Goal: Use online tool/utility: Utilize a website feature to perform a specific function

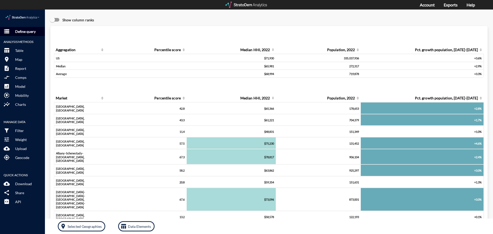
click p "Define query"
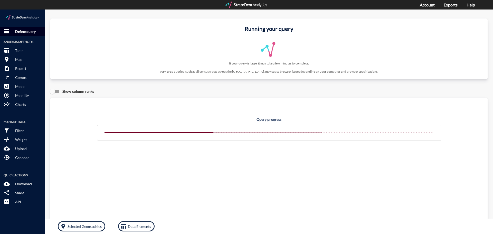
click p "Define query"
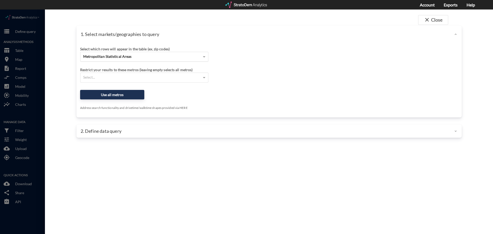
click div "Metropolitan Statistical Areas"
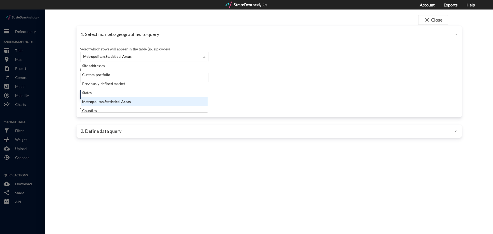
scroll to position [47, 124]
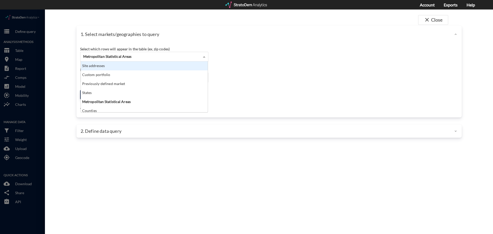
click div "Site addresses"
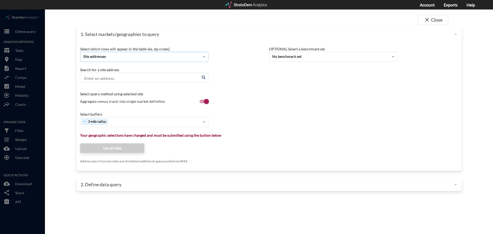
click input "Enter an address"
click div "Select..."
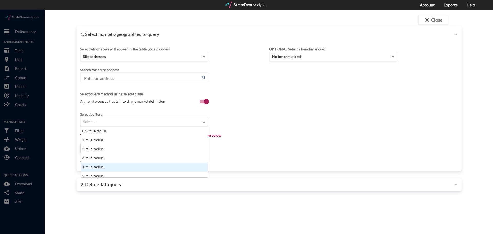
scroll to position [3, 0]
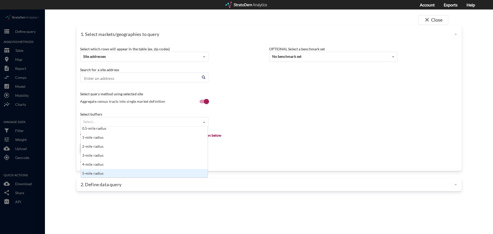
click div "5-mile radius"
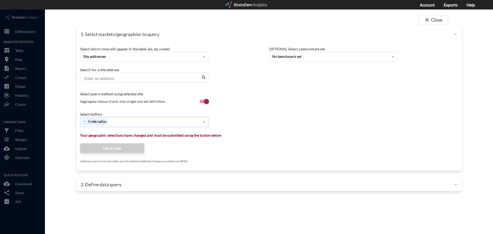
click div "Select buffers × 5-mile radius"
click input "Enter an address"
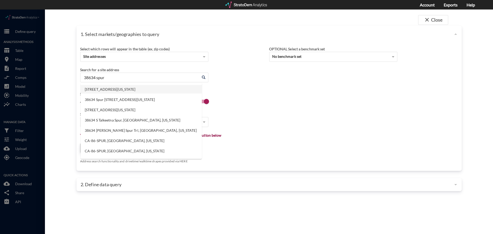
click li "38634 Spur Rd, Magnolia, Texas"
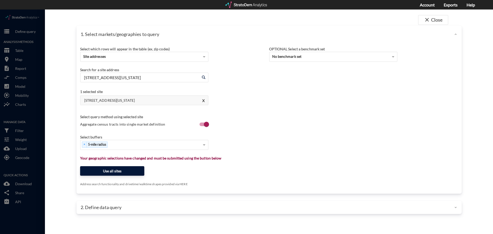
type input "38634 Spur Rd, Magnolia, Texas"
click button "Use all sites"
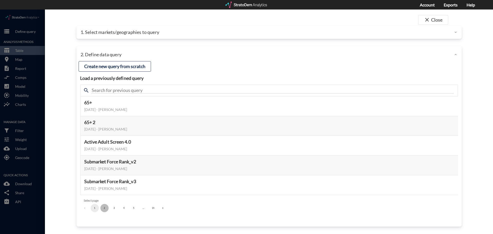
click button "2"
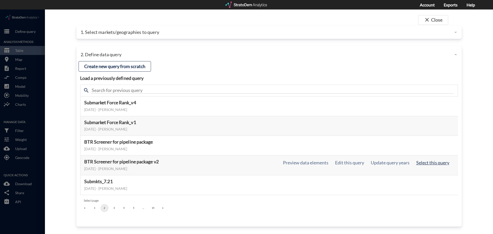
click button "Select this query"
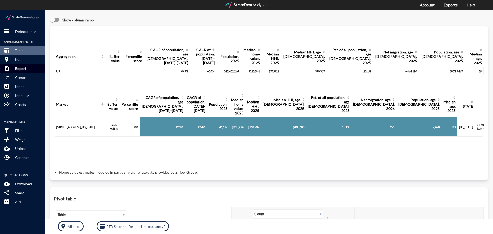
click p "Report"
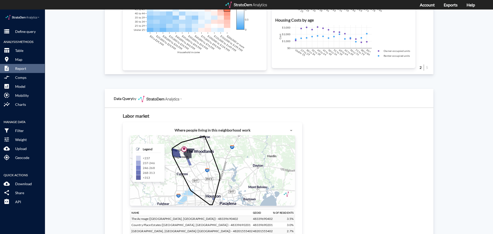
scroll to position [488, 0]
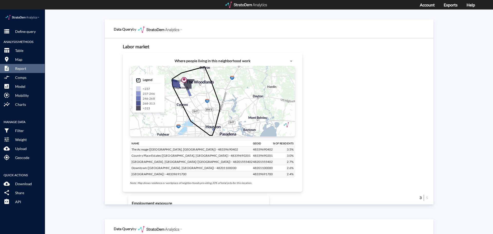
click span
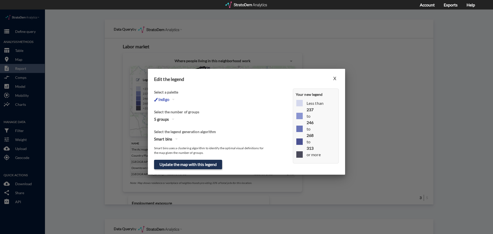
click icon "button"
click div "3"
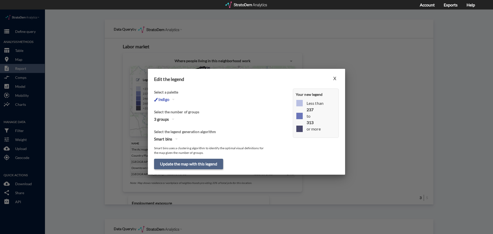
click button "Update the map with this legend"
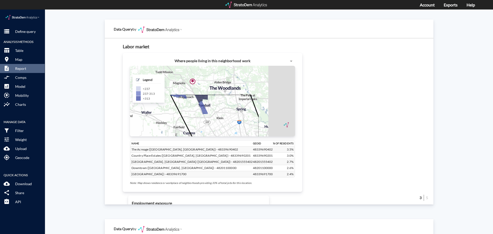
drag, startPoint x: 168, startPoint y: 104, endPoint x: 153, endPoint y: 141, distance: 40.5
click div "+ − CUSTOMIZE DATA Legend < 237 237 - 313 > 313 Draw a polygon Draw a rectangle…"
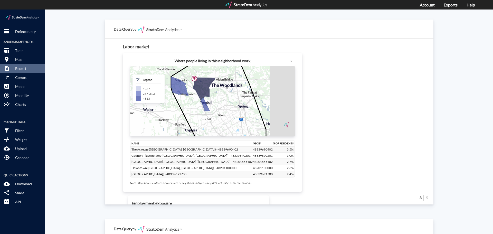
drag, startPoint x: 155, startPoint y: 121, endPoint x: 157, endPoint y: 118, distance: 3.0
click div "+ − CUSTOMIZE DATA Legend < 237 237 - 313 > 313 Draw a polygon Draw a rectangle…"
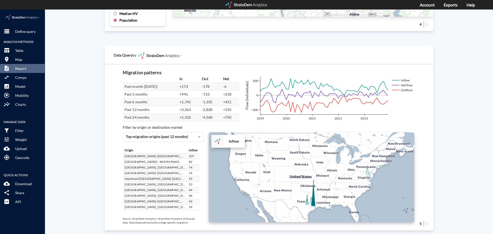
scroll to position [868, 0]
